Goal: Book appointment/travel/reservation

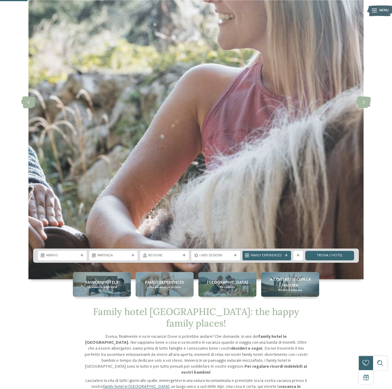
scroll to position [151, 0]
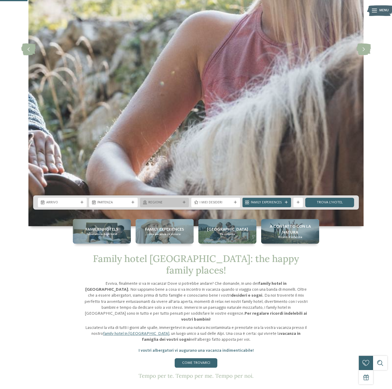
click at [147, 201] on div at bounding box center [144, 203] width 5 height 4
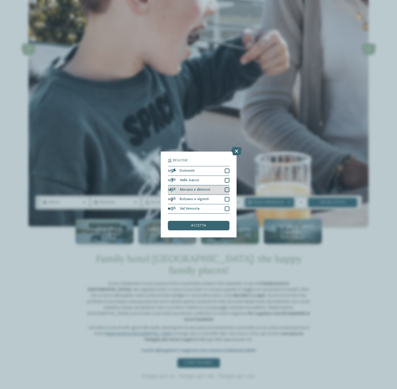
click at [210, 190] on div "Merano e dintorni" at bounding box center [199, 189] width 62 height 9
click at [208, 224] on div "accetta" at bounding box center [199, 225] width 62 height 9
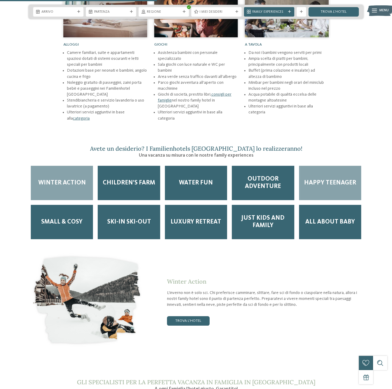
scroll to position [875, 0]
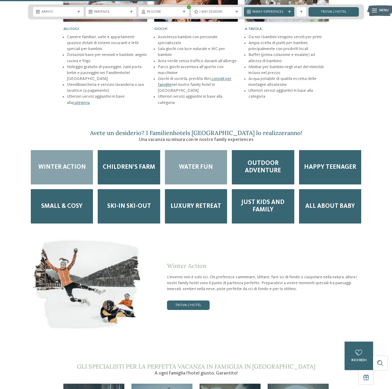
click at [189, 164] on span "Water Fun" at bounding box center [196, 167] width 34 height 7
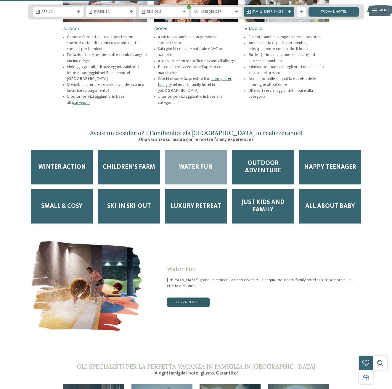
click at [186, 297] on link "trova l’hotel" at bounding box center [188, 301] width 43 height 9
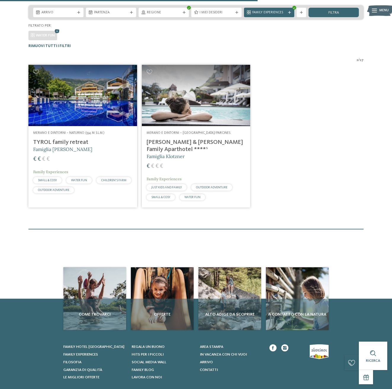
scroll to position [116, 0]
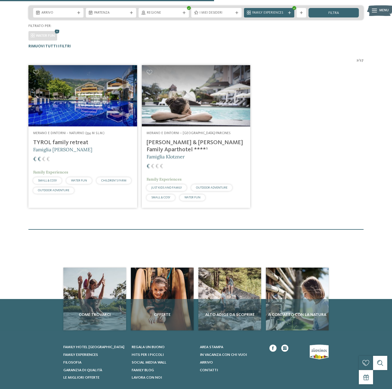
click at [189, 130] on div "Merano e dintorni – Rablà/Parcines Heidi & Edith Family Aparthotel ****ˢ Famigl…" at bounding box center [196, 167] width 109 height 82
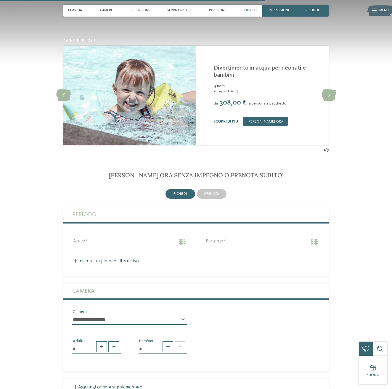
scroll to position [1086, 0]
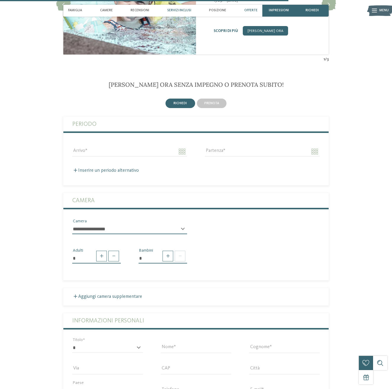
click at [185, 10] on span "Servizi inclusi" at bounding box center [179, 11] width 24 height 4
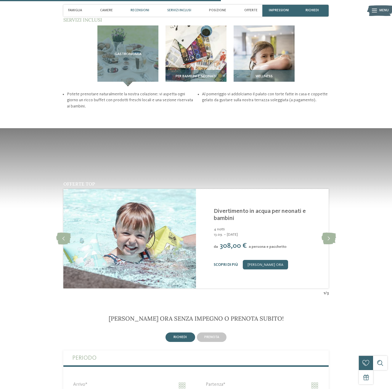
scroll to position [827, 0]
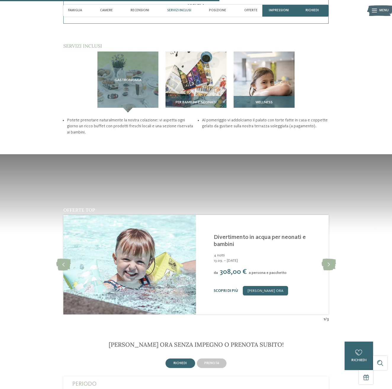
click at [291, 70] on img at bounding box center [263, 81] width 61 height 61
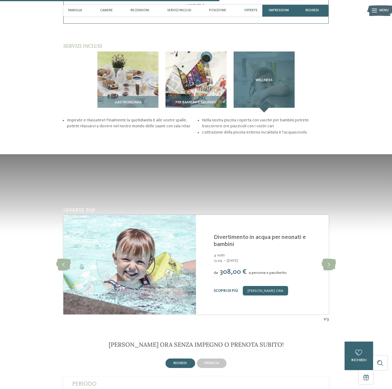
click at [283, 78] on h3 "Wellness" at bounding box center [264, 80] width 42 height 4
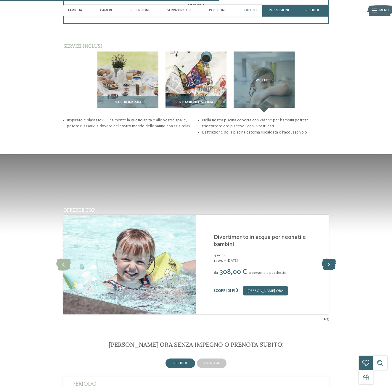
click at [324, 259] on icon at bounding box center [328, 265] width 14 height 12
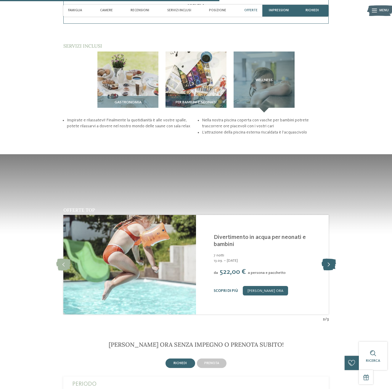
click at [324, 259] on icon at bounding box center [328, 265] width 14 height 12
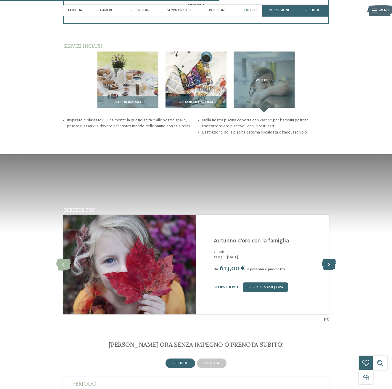
click at [324, 259] on icon at bounding box center [328, 265] width 14 height 12
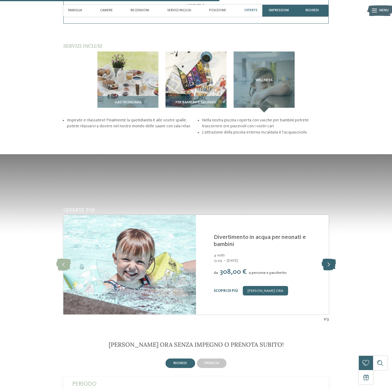
click at [324, 259] on icon at bounding box center [328, 265] width 14 height 12
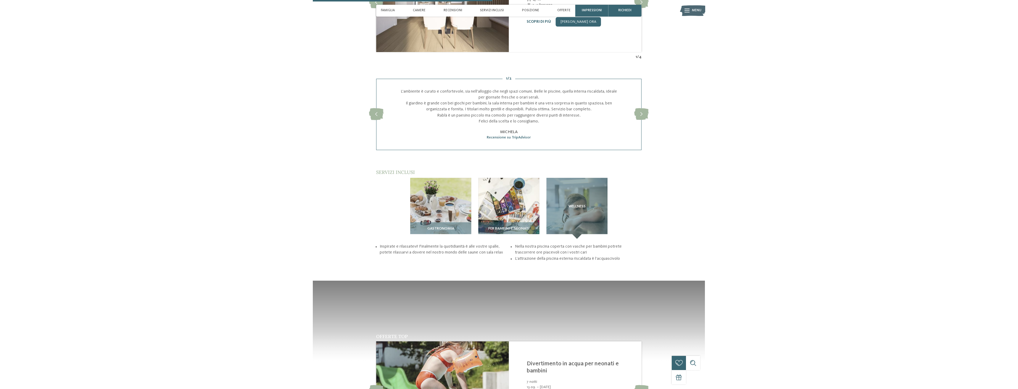
scroll to position [676, 0]
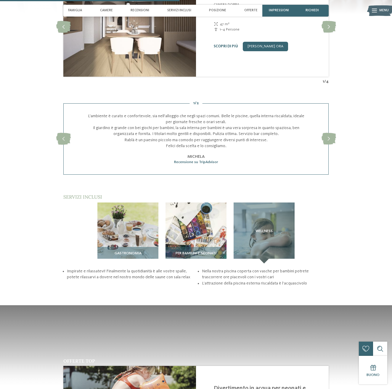
click at [372, 14] on div at bounding box center [374, 11] width 5 height 12
